Goal: Transaction & Acquisition: Purchase product/service

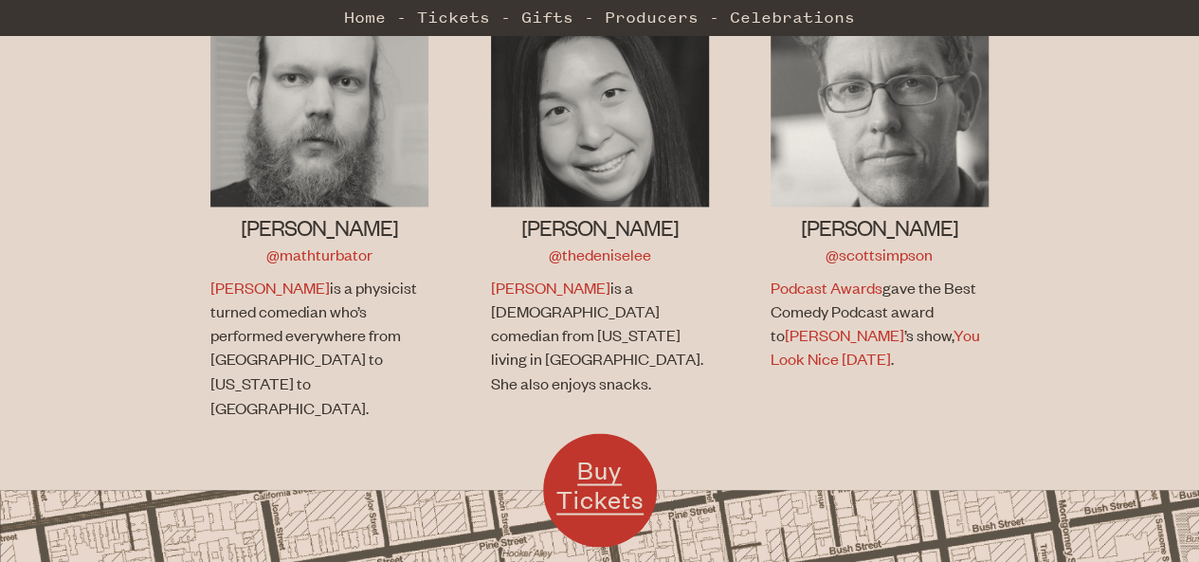
scroll to position [1516, 0]
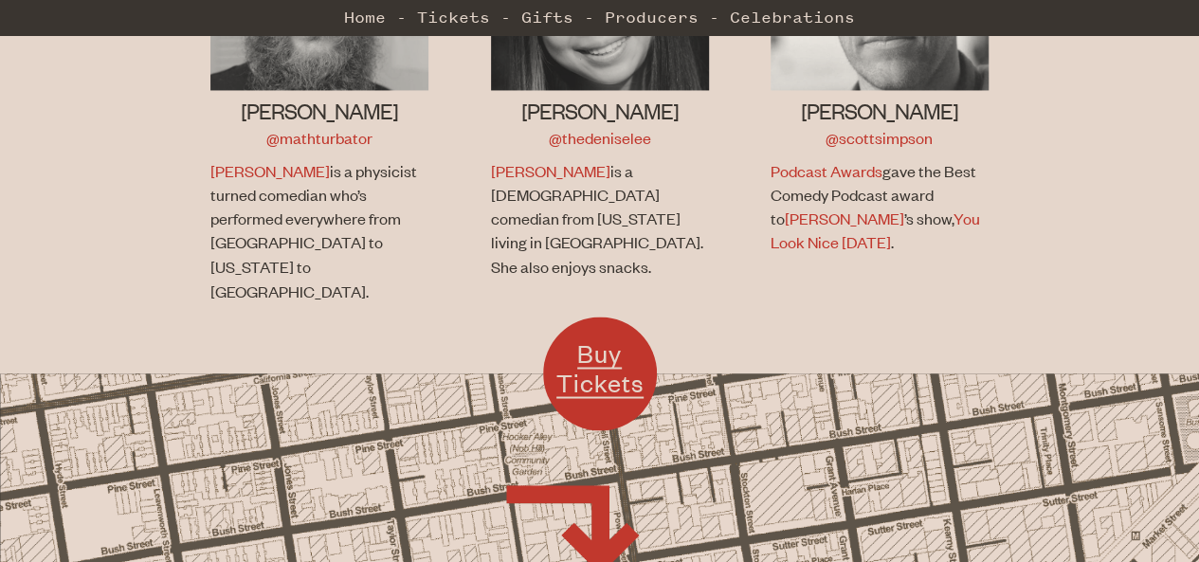
click at [598, 336] on span "Buy Tickets" at bounding box center [599, 367] width 87 height 62
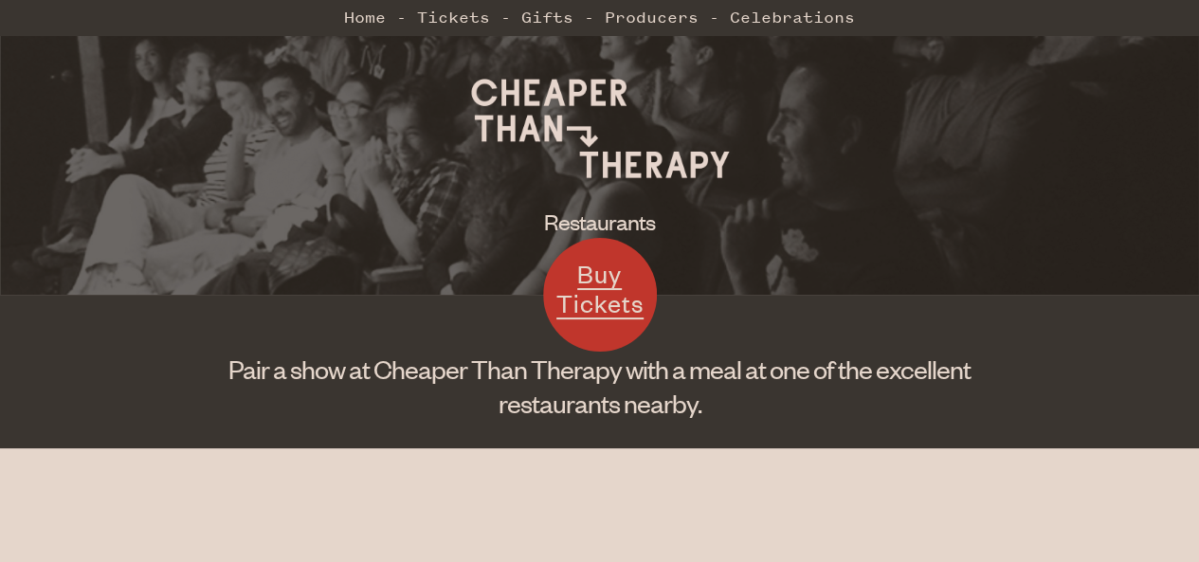
click at [583, 313] on span "Buy Tickets" at bounding box center [599, 289] width 87 height 62
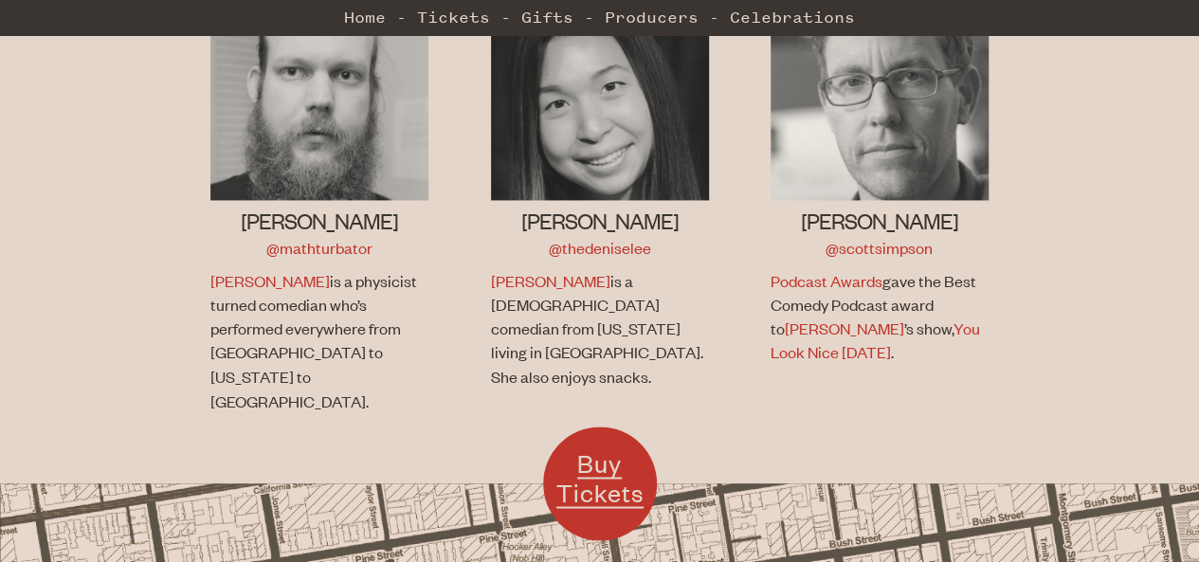
scroll to position [1402, 0]
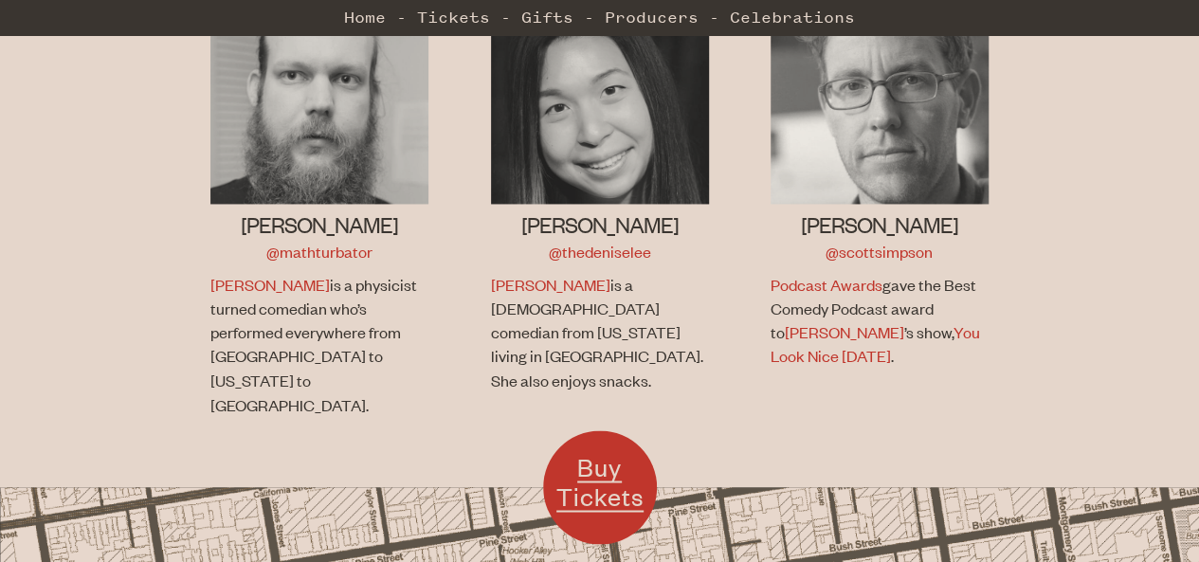
click at [627, 450] on span "Buy Tickets" at bounding box center [599, 481] width 87 height 62
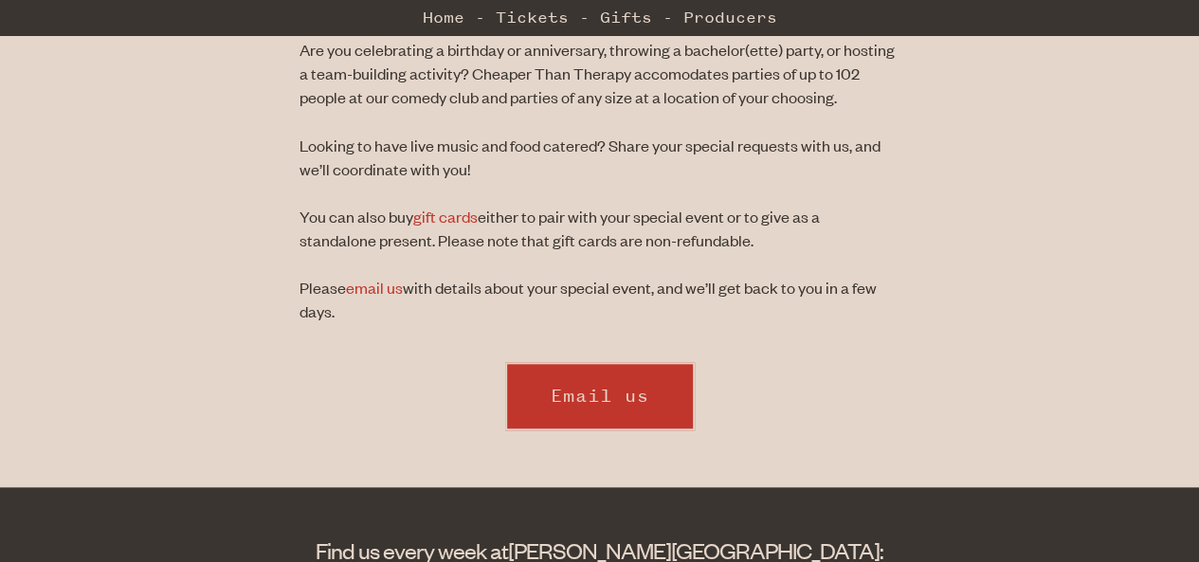
scroll to position [781, 0]
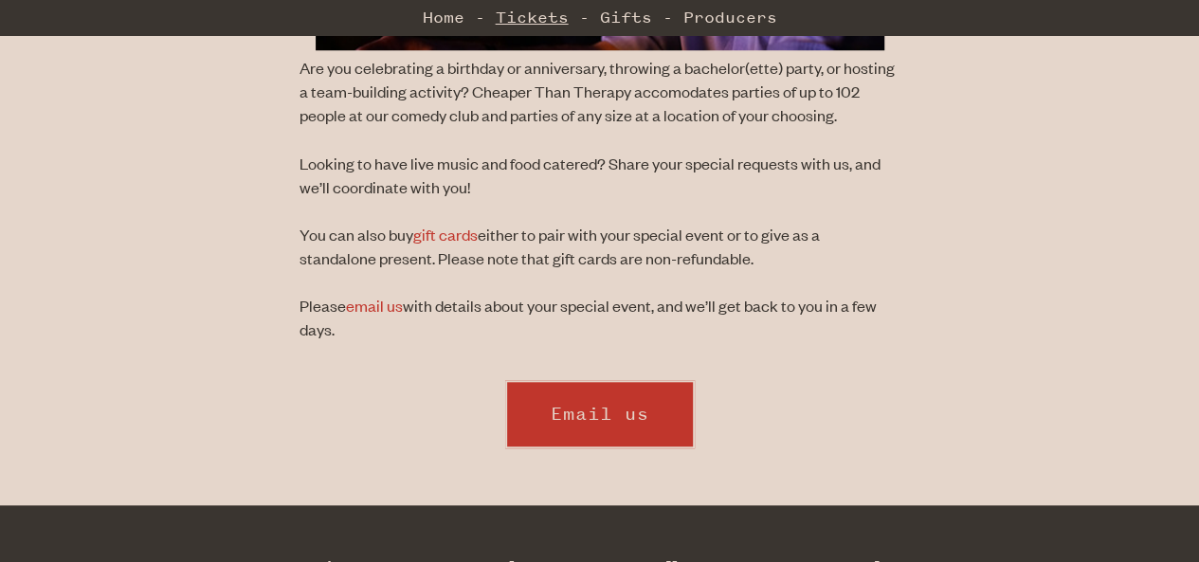
click at [534, 27] on link "Tickets" at bounding box center [532, 17] width 73 height 38
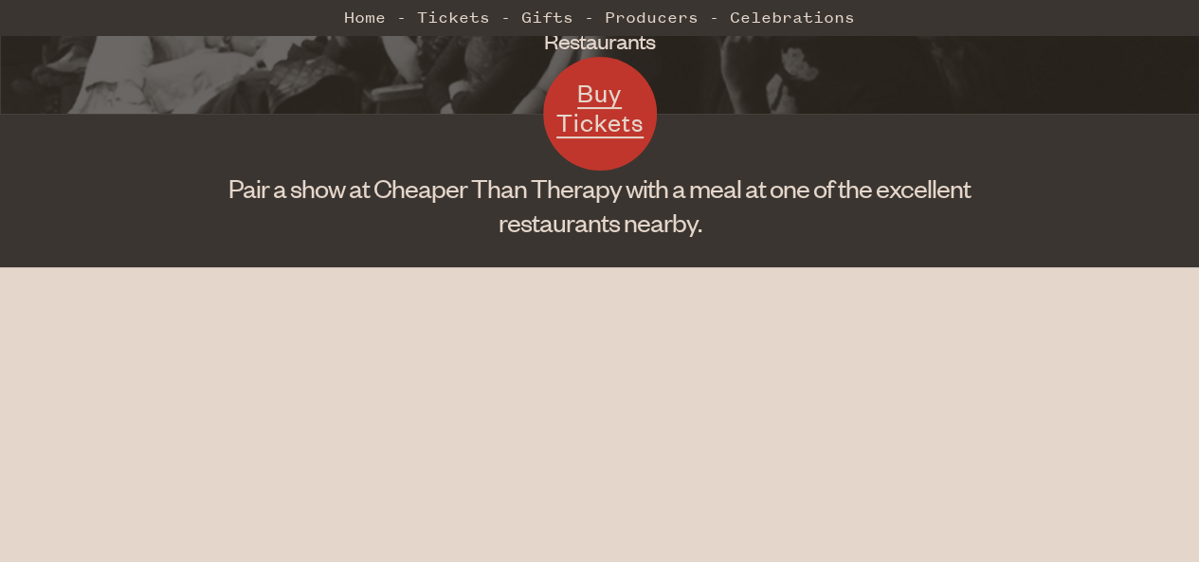
scroll to position [284, 0]
